Goal: Information Seeking & Learning: Learn about a topic

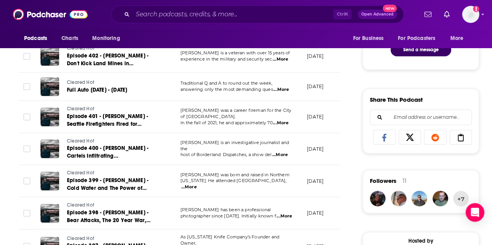
click at [370, 77] on div "Follow Rate Play Apps Added Bookmark Share Tell Me Why Contact This Podcast Exp…" at bounding box center [420, 213] width 117 height 1041
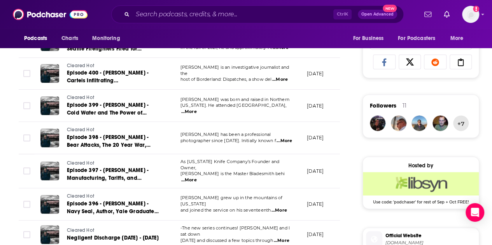
scroll to position [544, 0]
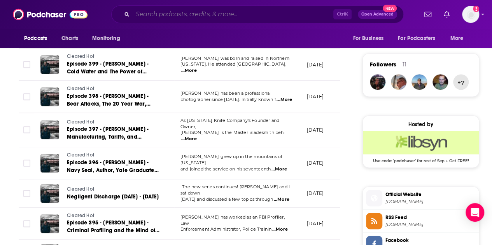
click at [184, 14] on input "Search podcasts, credits, & more..." at bounding box center [233, 14] width 201 height 12
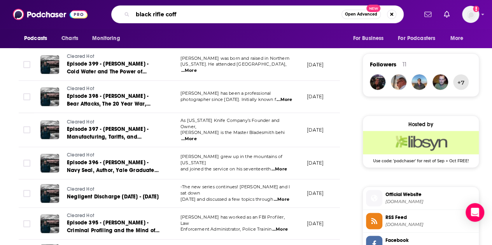
type input "black rifle coffe"
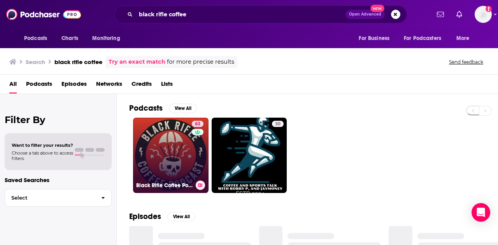
click at [170, 129] on link "63 Black Rifle Coffee Podcast" at bounding box center [170, 155] width 75 height 75
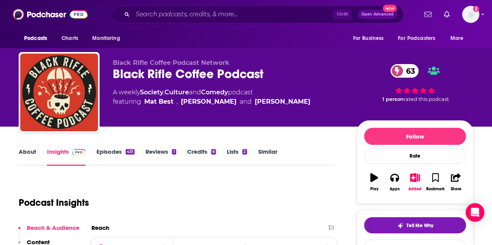
scroll to position [117, 0]
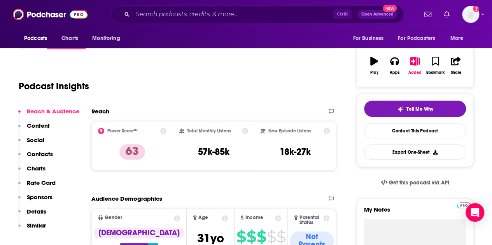
drag, startPoint x: 320, startPoint y: 156, endPoint x: 201, endPoint y: 130, distance: 121.3
click at [183, 130] on div "Power Score™ 63 Total Monthly Listens 57k-85k New Episode Listens 18k-27k" at bounding box center [213, 145] width 245 height 49
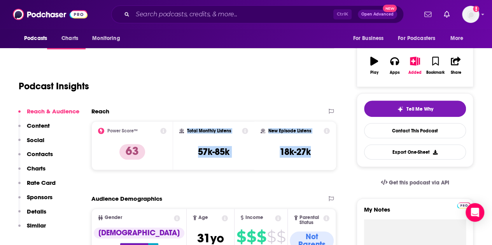
copy div "Total Monthly Listens 57k-85k New Episode Listens 18k-27k"
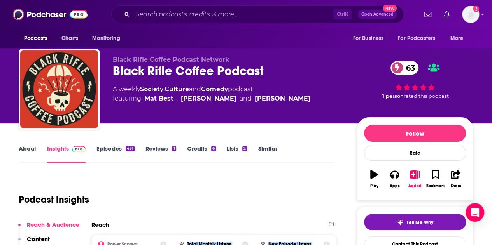
scroll to position [0, 0]
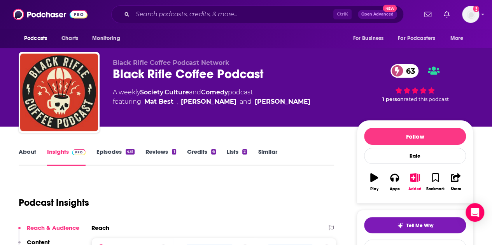
click at [35, 154] on link "About" at bounding box center [27, 157] width 17 height 18
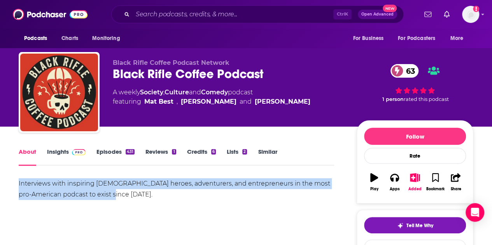
drag, startPoint x: 123, startPoint y: 193, endPoint x: 44, endPoint y: 187, distance: 78.8
copy div "Interviews with inspiring [DEMOGRAPHIC_DATA] heroes, adventurers, and entrepren…"
click at [109, 153] on link "Episodes 431" at bounding box center [115, 157] width 38 height 18
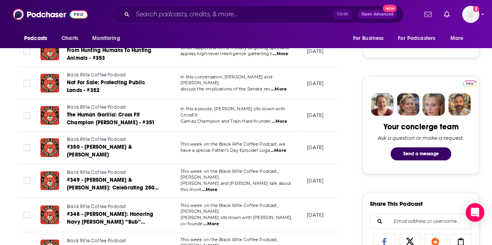
scroll to position [350, 0]
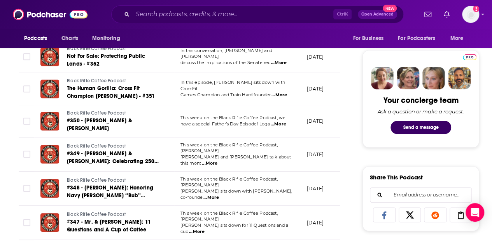
click at [219, 195] on span "...More" at bounding box center [211, 198] width 16 height 6
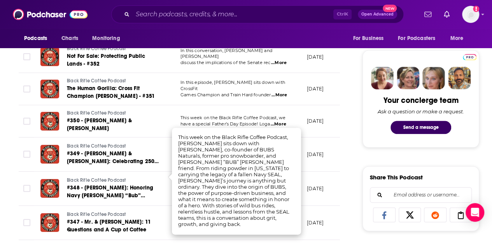
click at [314, 152] on td "[DATE]" at bounding box center [326, 155] width 51 height 34
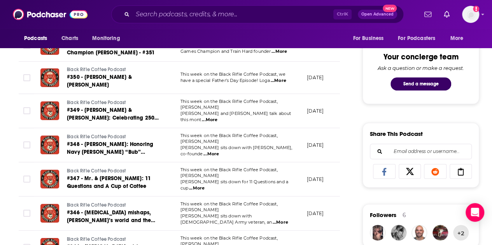
scroll to position [428, 0]
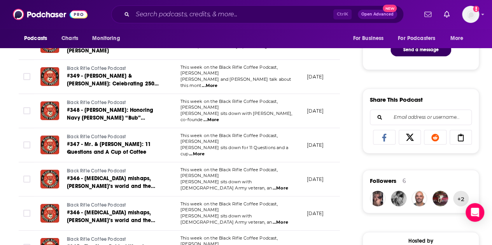
click at [205, 151] on span "...More" at bounding box center [197, 154] width 16 height 6
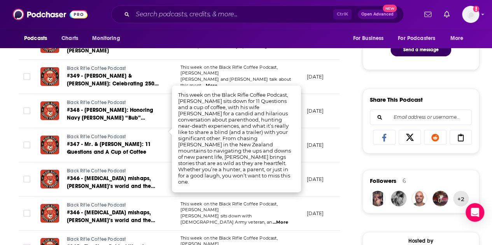
click at [324, 172] on td "[DATE]" at bounding box center [326, 180] width 51 height 34
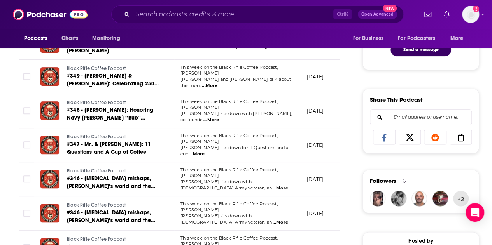
click at [285, 185] on span "...More" at bounding box center [281, 188] width 16 height 6
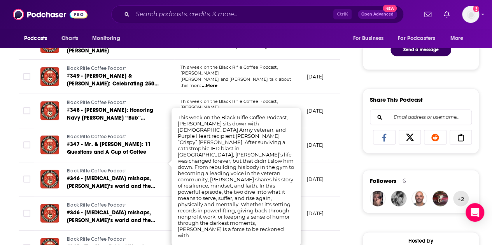
click at [347, 168] on div "About Insights Episodes 431 Reviews 1 Credits 6 Lists 2 Similar Episodes of Bla…" at bounding box center [184, 229] width 356 height 1021
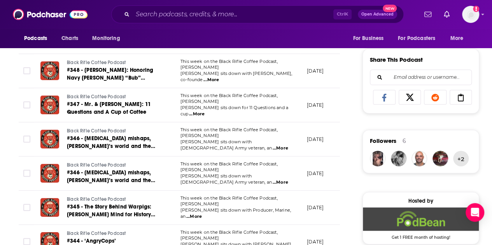
scroll to position [505, 0]
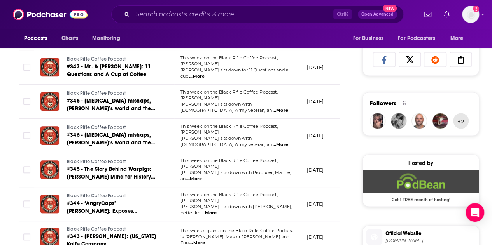
click at [202, 176] on span "...More" at bounding box center [194, 179] width 16 height 6
